Goal: Transaction & Acquisition: Purchase product/service

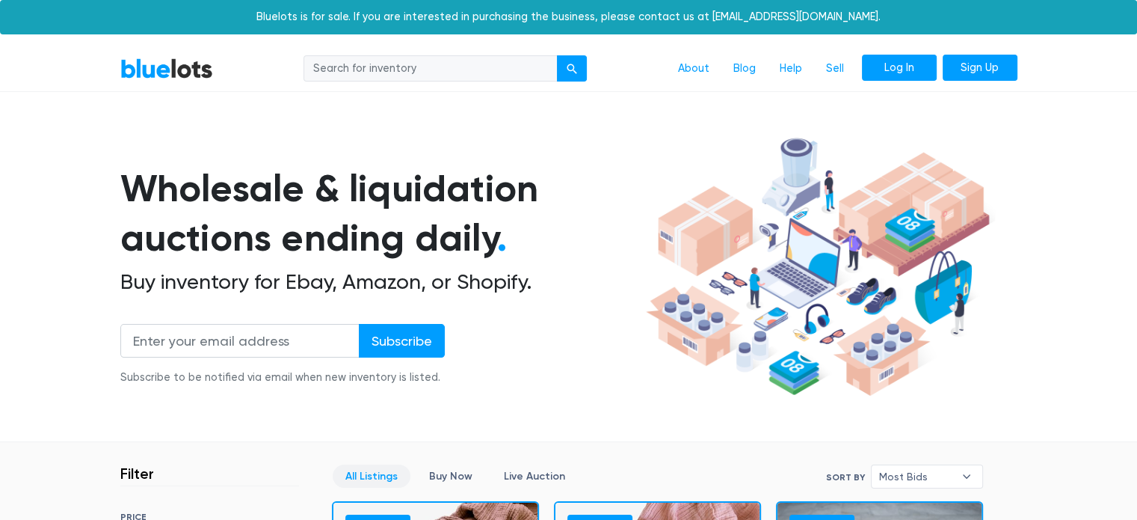
click at [906, 69] on link "Log In" at bounding box center [899, 68] width 75 height 27
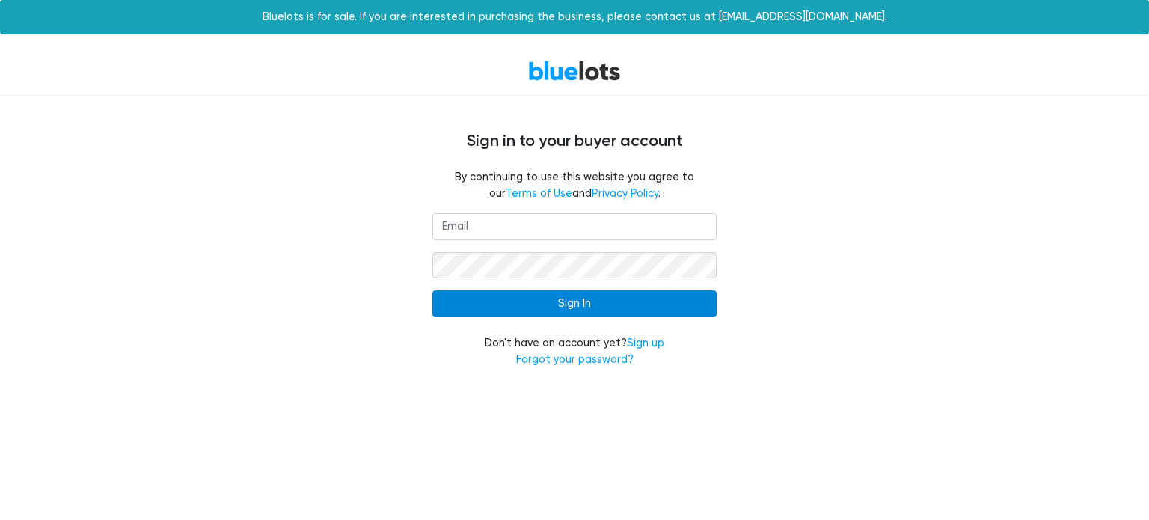
type input "julan.liquidation@gmail.com"
click at [541, 306] on input "Sign In" at bounding box center [574, 303] width 284 height 27
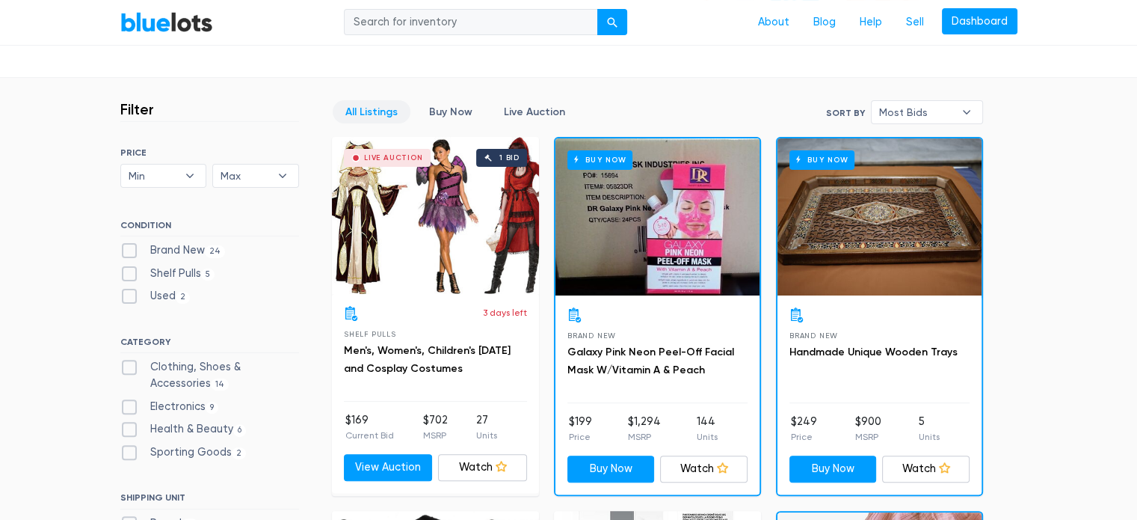
scroll to position [371, 0]
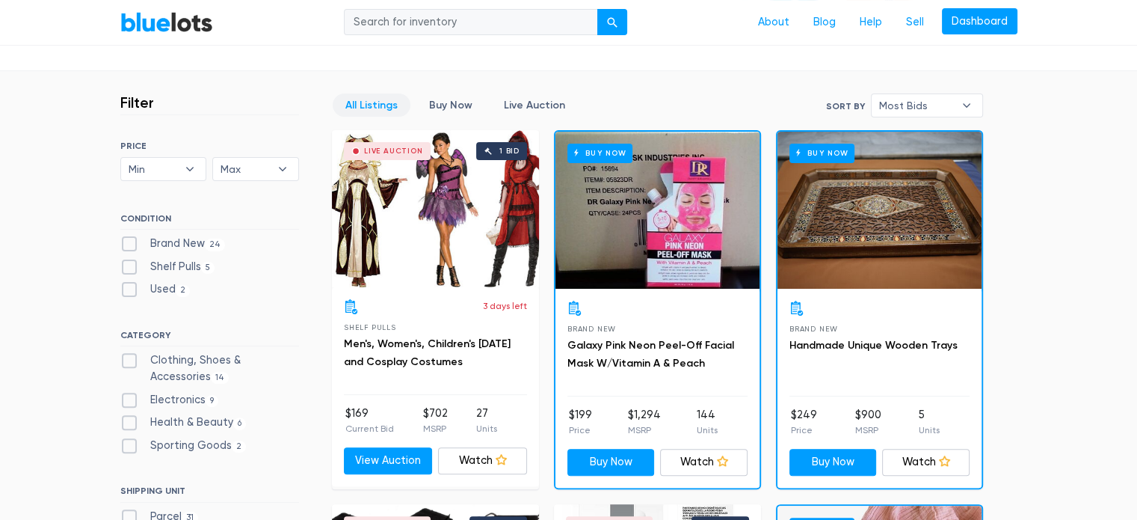
click at [417, 219] on div "Live Auction 1 bid" at bounding box center [435, 208] width 207 height 157
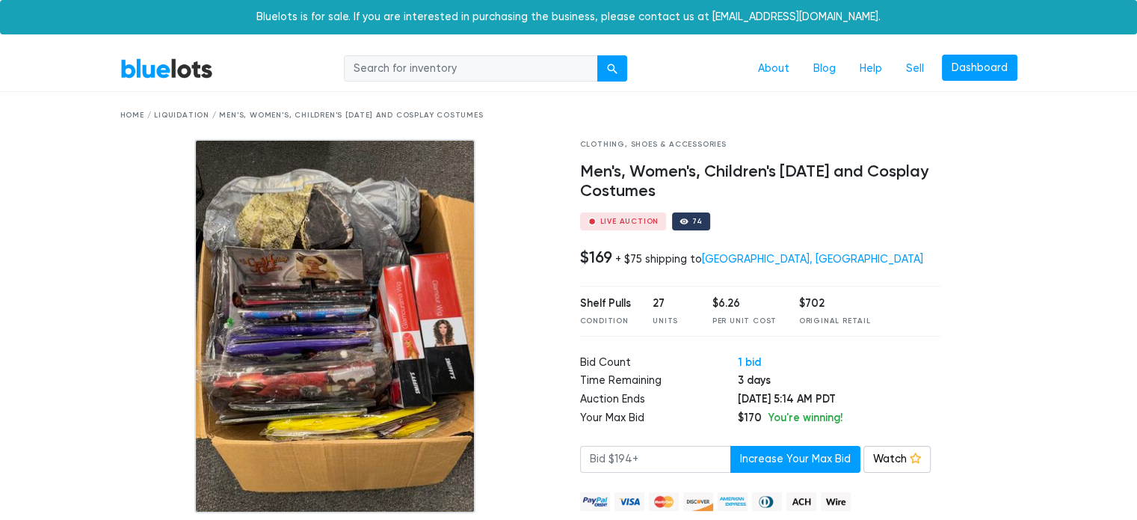
click at [449, 315] on img at bounding box center [334, 326] width 281 height 374
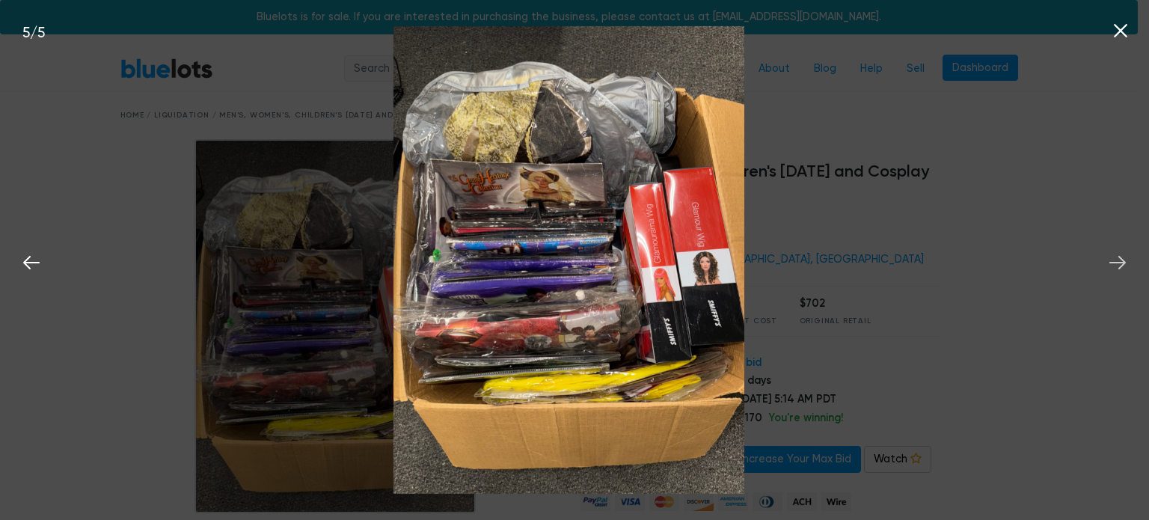
click at [1125, 259] on icon at bounding box center [1117, 262] width 22 height 22
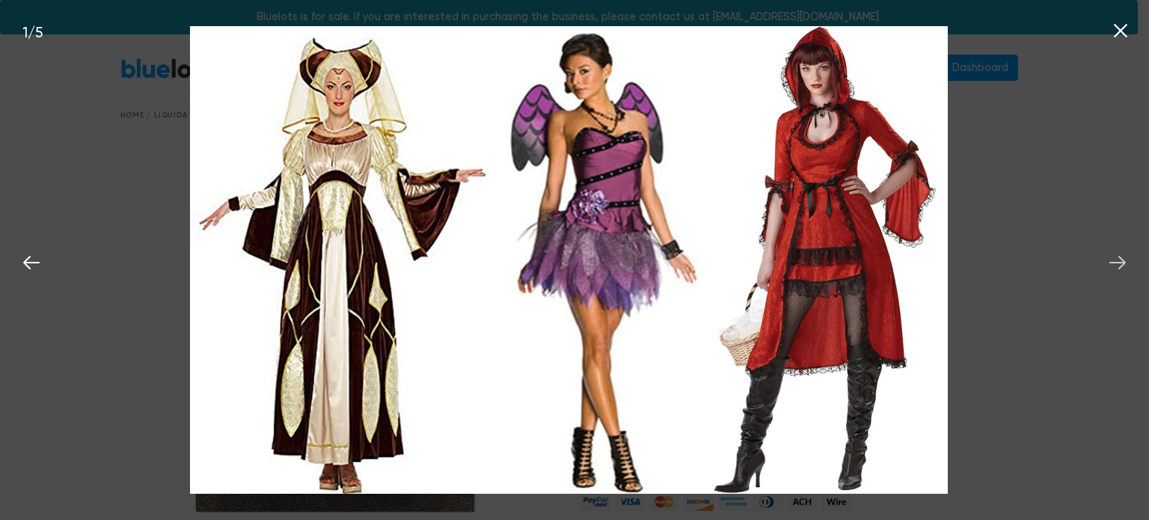
click at [1125, 259] on icon at bounding box center [1117, 262] width 22 height 22
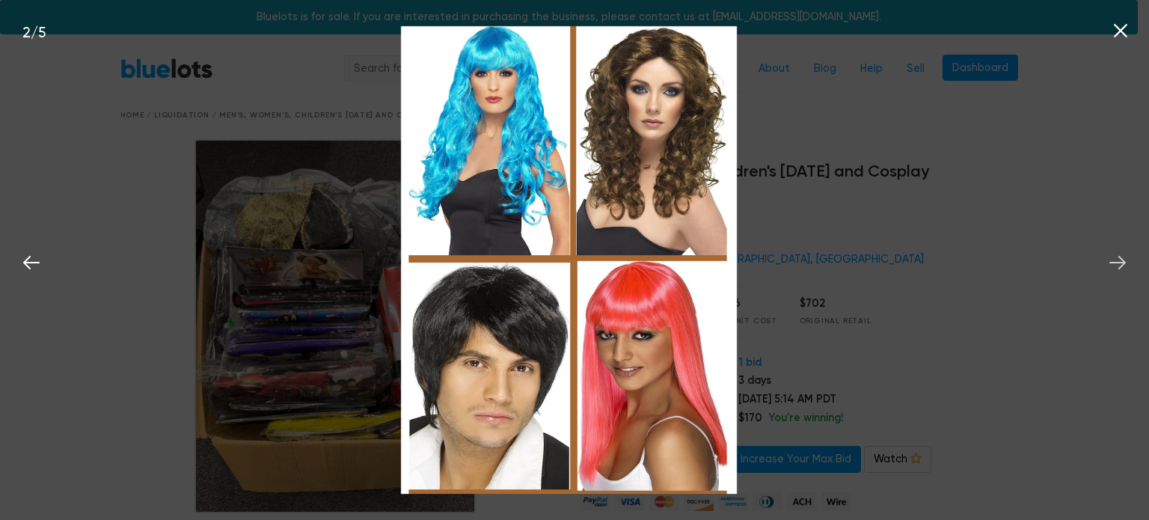
click at [1125, 259] on icon at bounding box center [1117, 262] width 22 height 22
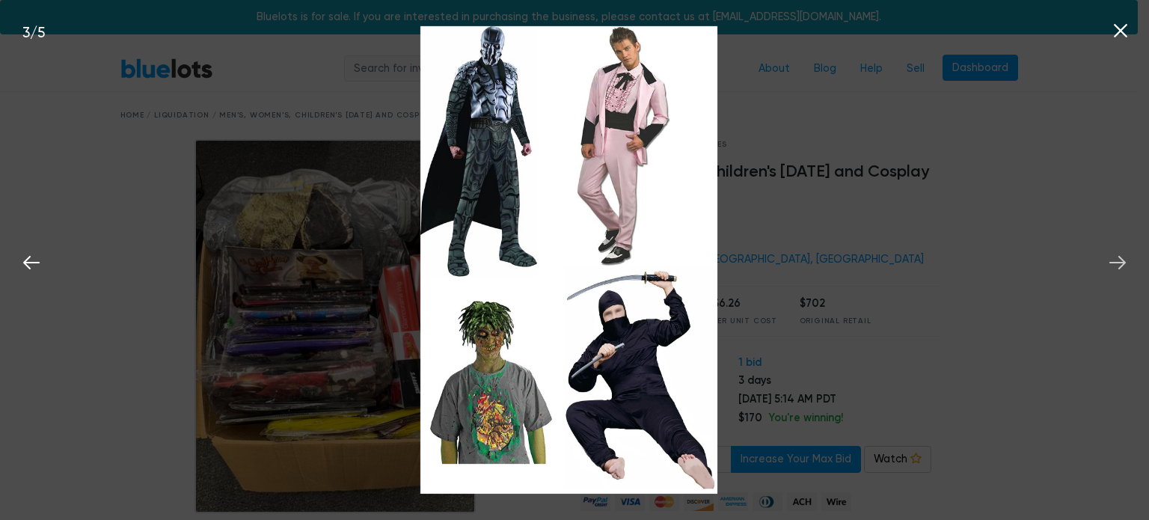
click at [1125, 259] on icon at bounding box center [1117, 262] width 22 height 22
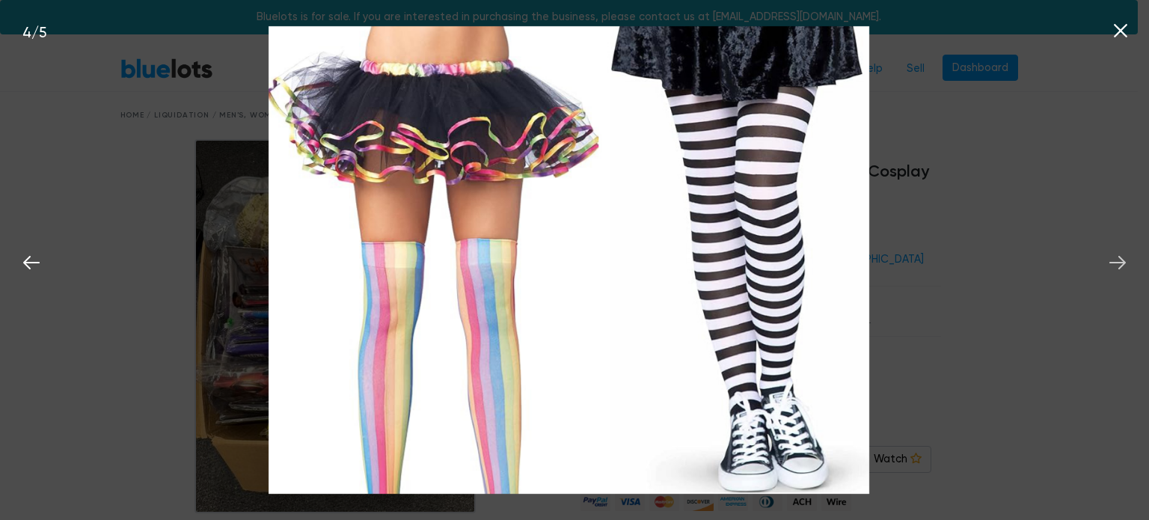
click at [1125, 259] on icon at bounding box center [1117, 262] width 22 height 22
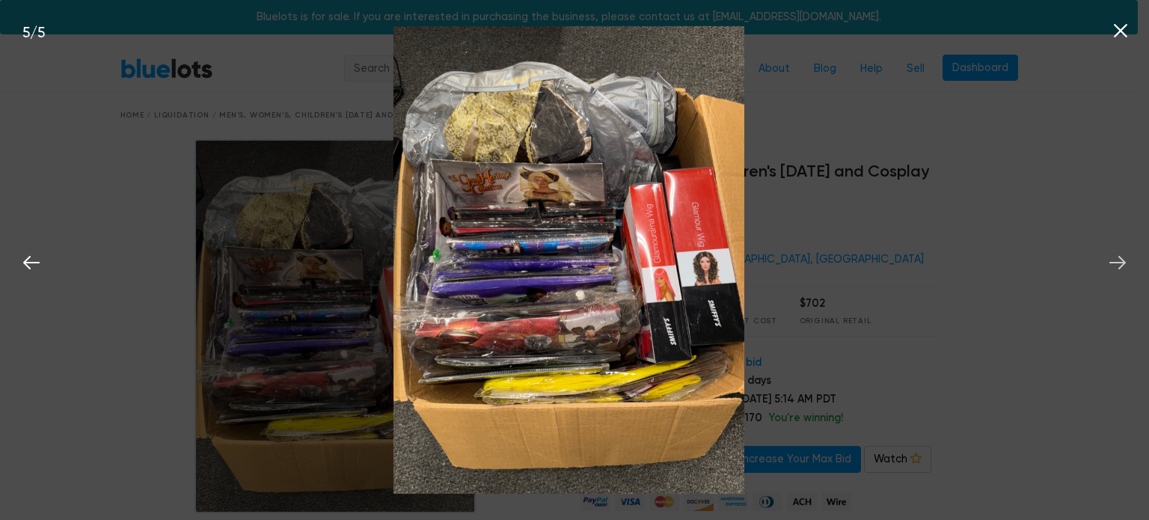
click at [1125, 259] on icon at bounding box center [1117, 262] width 22 height 22
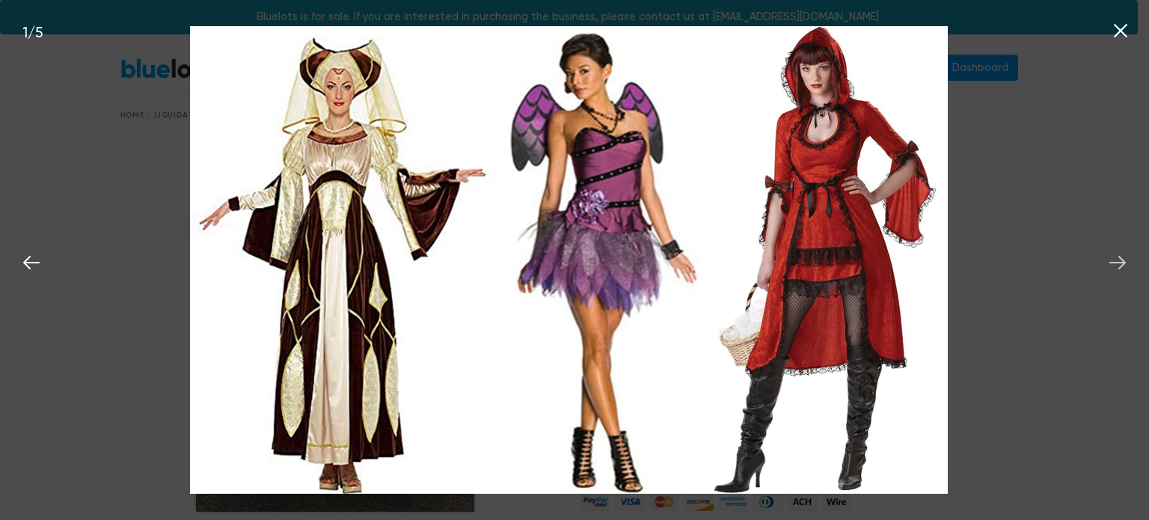
click at [1125, 259] on icon at bounding box center [1117, 262] width 22 height 22
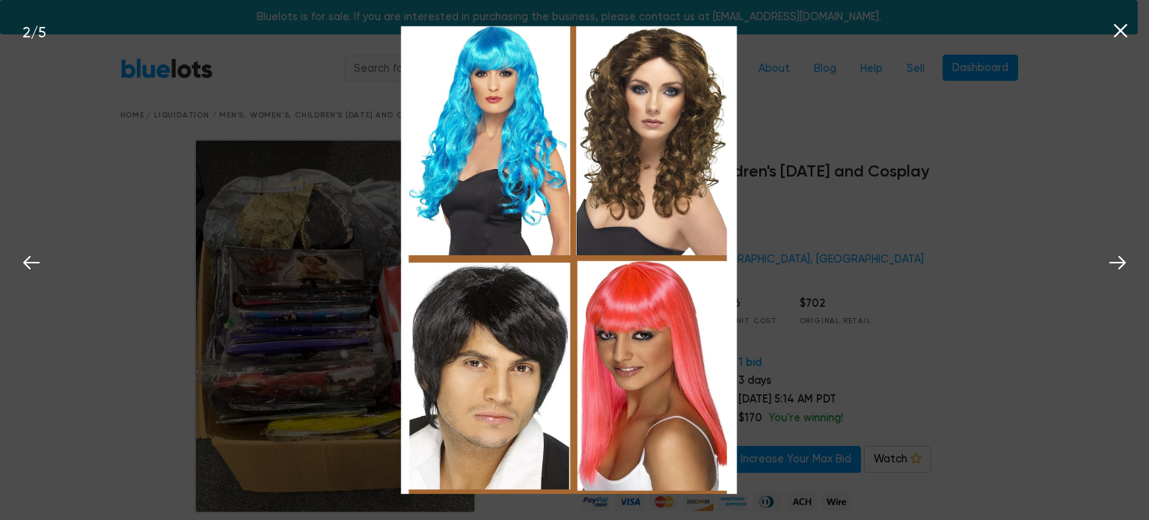
click at [1116, 35] on icon at bounding box center [1120, 30] width 13 height 13
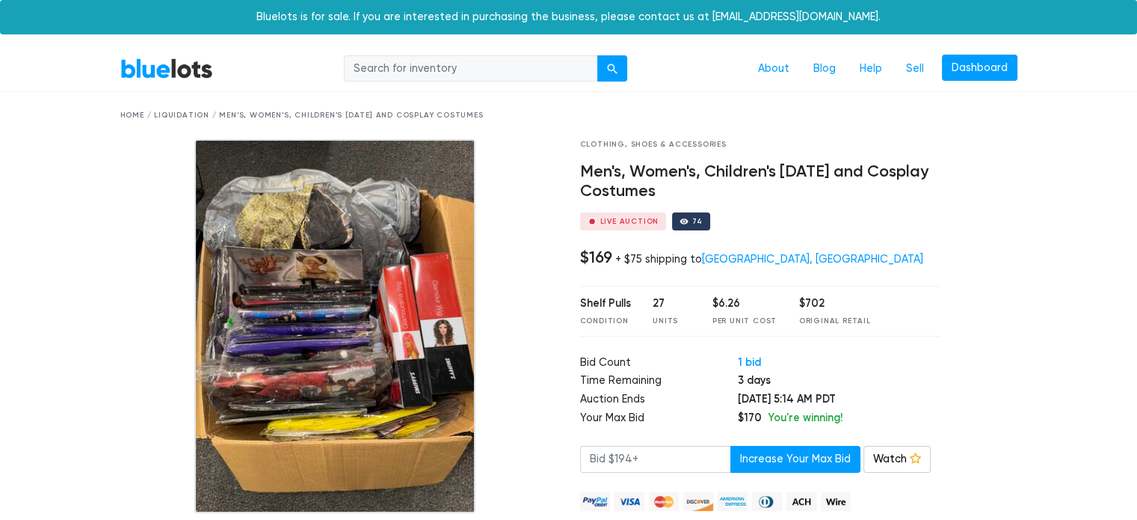
click at [127, 79] on div "BlueLots About Blog Help Sell Dashboard" at bounding box center [569, 69] width 920 height 28
click at [159, 63] on link "BlueLots" at bounding box center [166, 69] width 93 height 22
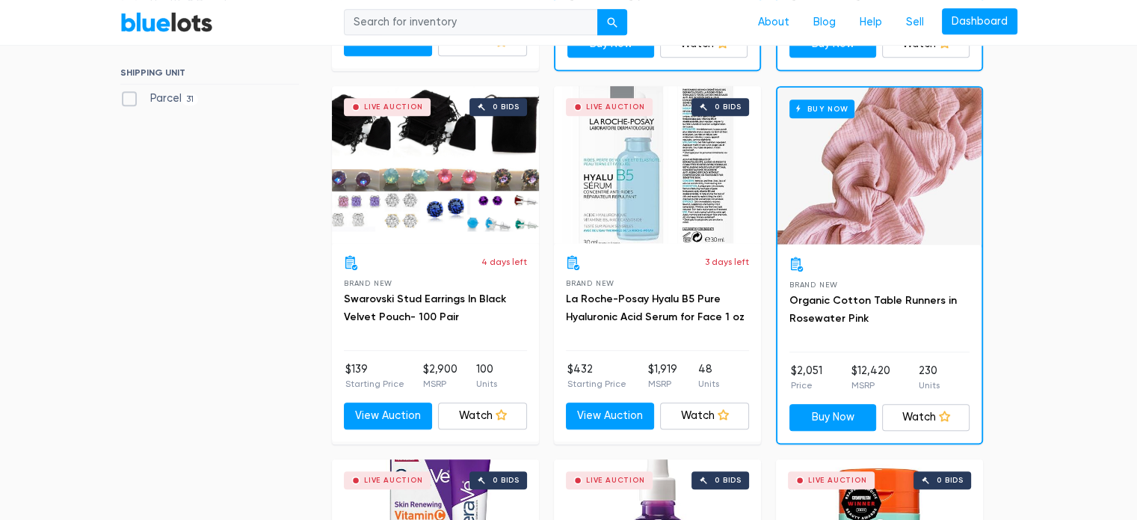
scroll to position [775, 0]
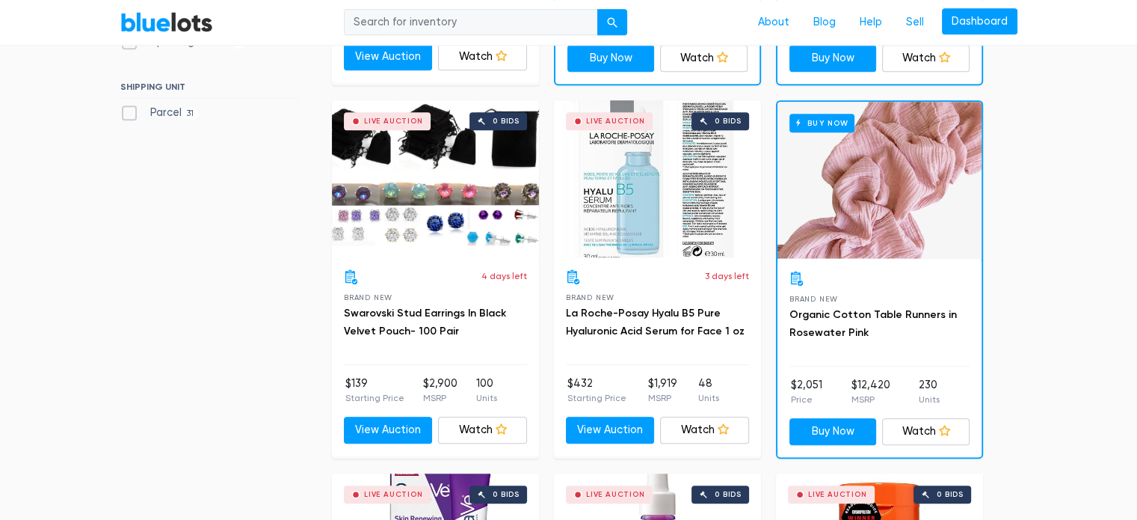
click at [432, 217] on div "Live Auction 0 bids" at bounding box center [435, 178] width 207 height 157
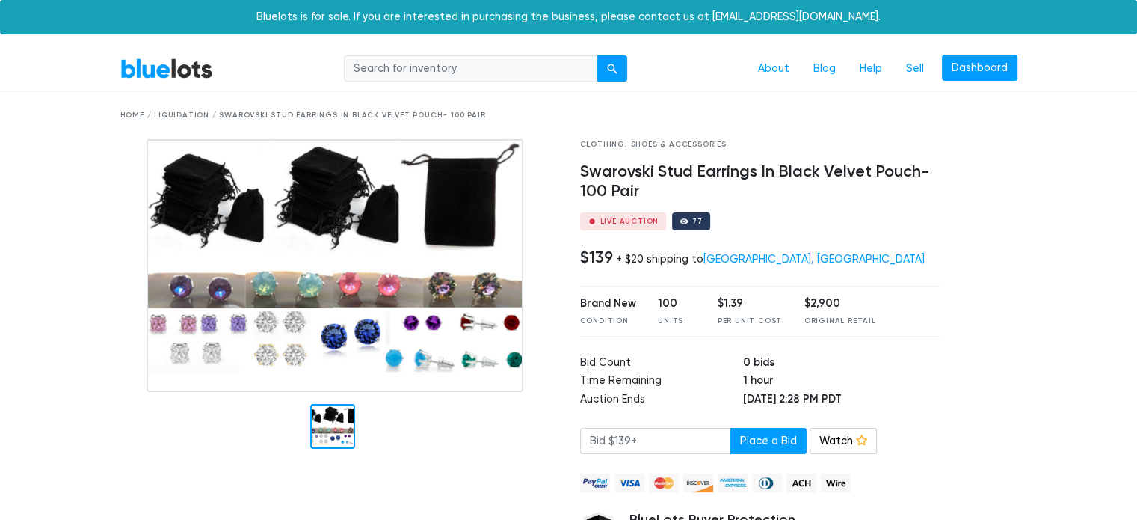
click at [496, 336] on img at bounding box center [335, 265] width 377 height 253
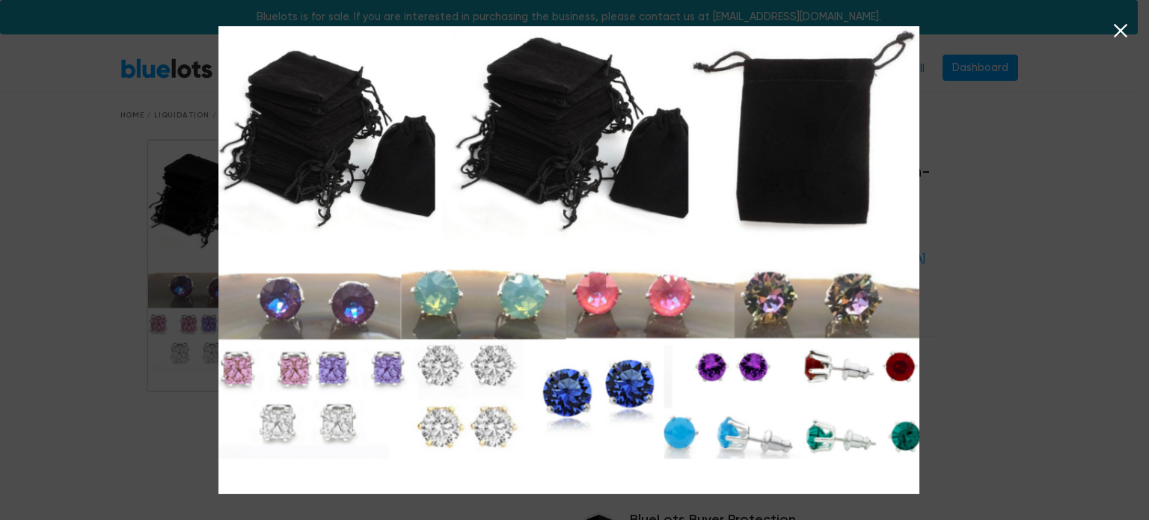
click at [861, 283] on img at bounding box center [568, 259] width 701 height 467
click at [945, 286] on div at bounding box center [574, 260] width 1149 height 520
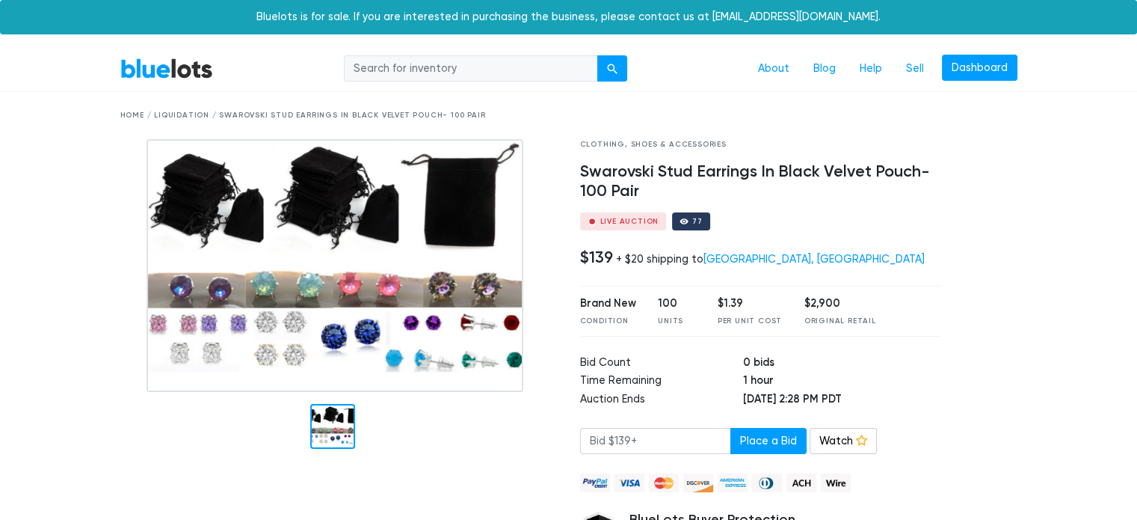
click at [521, 132] on div "Home / Liquidation / Swarovski Stud Earrings In Black Velvet Pouch- 100 Pair" at bounding box center [569, 115] width 920 height 47
click at [526, 144] on div at bounding box center [338, 265] width 437 height 253
